Goal: Information Seeking & Learning: Learn about a topic

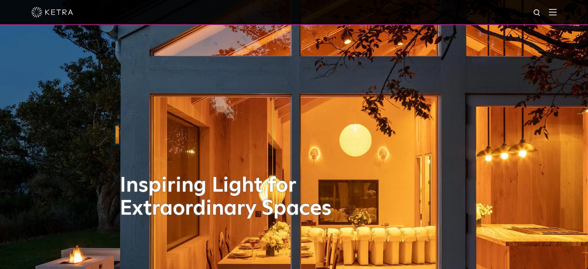
click at [557, 15] on img at bounding box center [553, 12] width 8 height 7
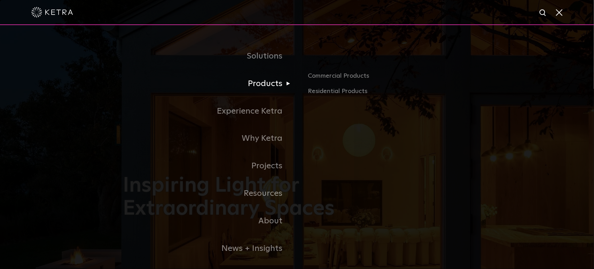
click at [277, 91] on link "Products" at bounding box center [210, 84] width 174 height 28
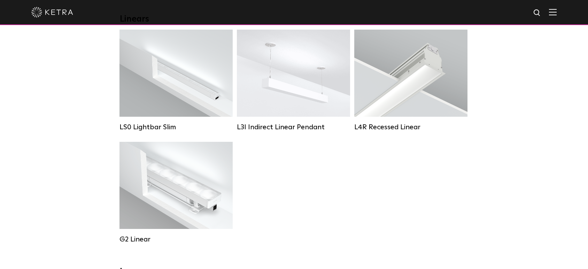
scroll to position [271, 0]
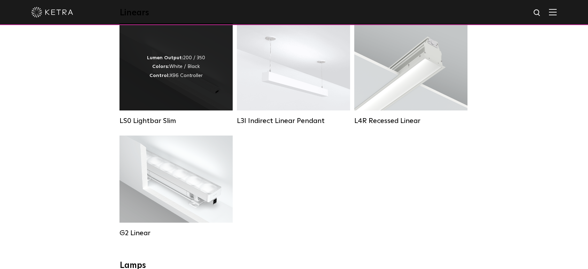
click at [168, 88] on div "Lumen Output: 200 / 350 Colors: White / Black Control: X96 Controller" at bounding box center [176, 66] width 113 height 87
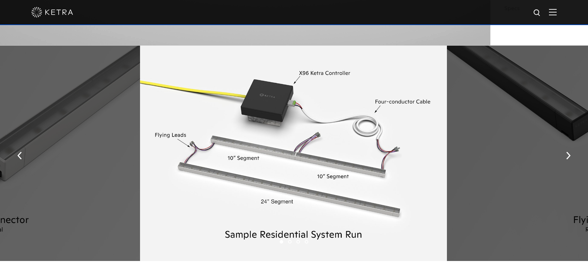
scroll to position [813, 0]
